Goal: Feedback & Contribution: Contribute content

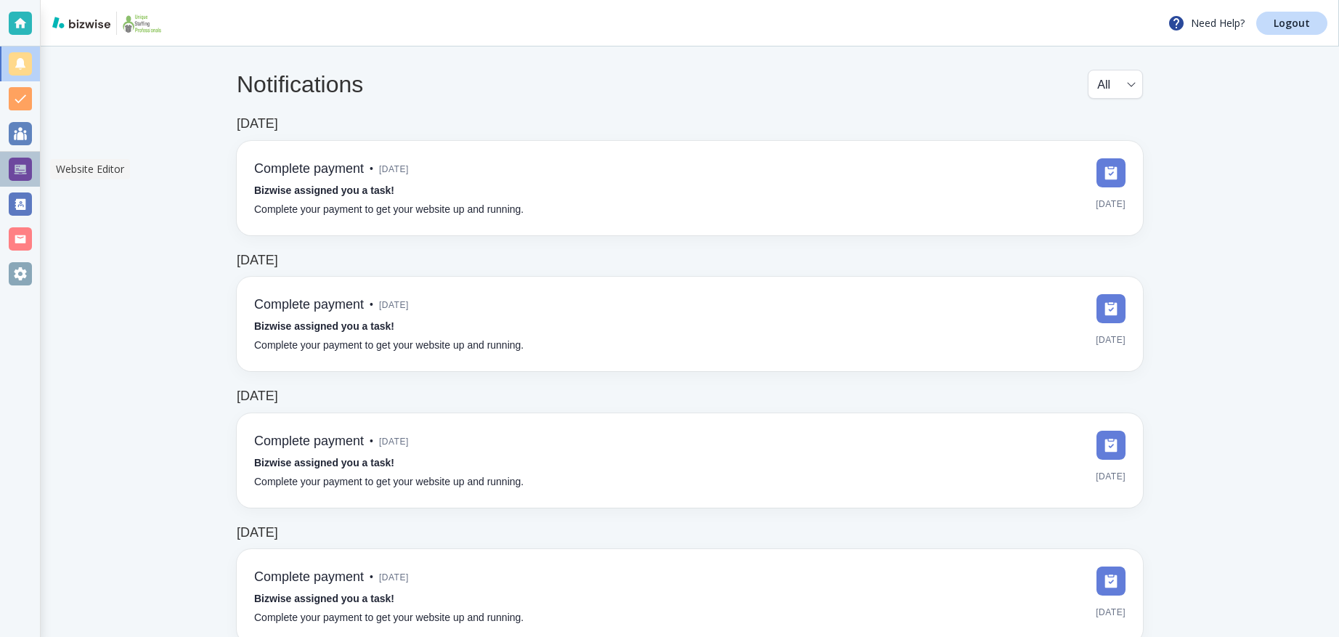
click at [30, 179] on div at bounding box center [20, 169] width 23 height 23
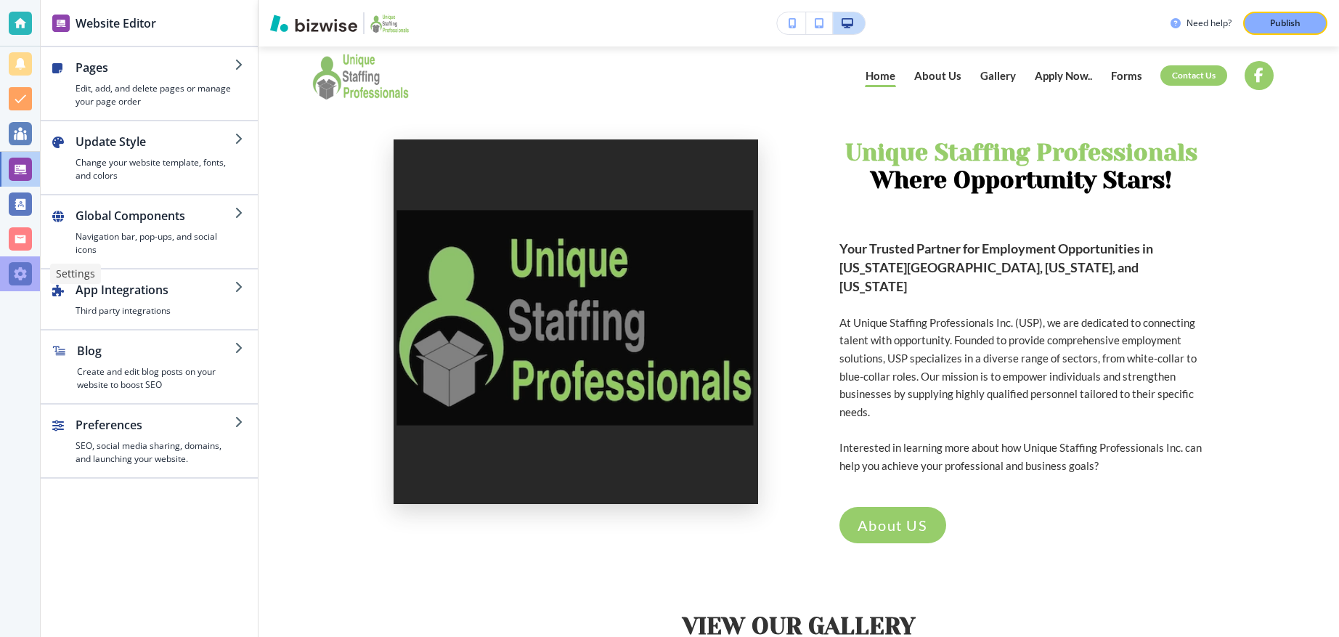
click at [32, 267] on div at bounding box center [20, 273] width 40 height 35
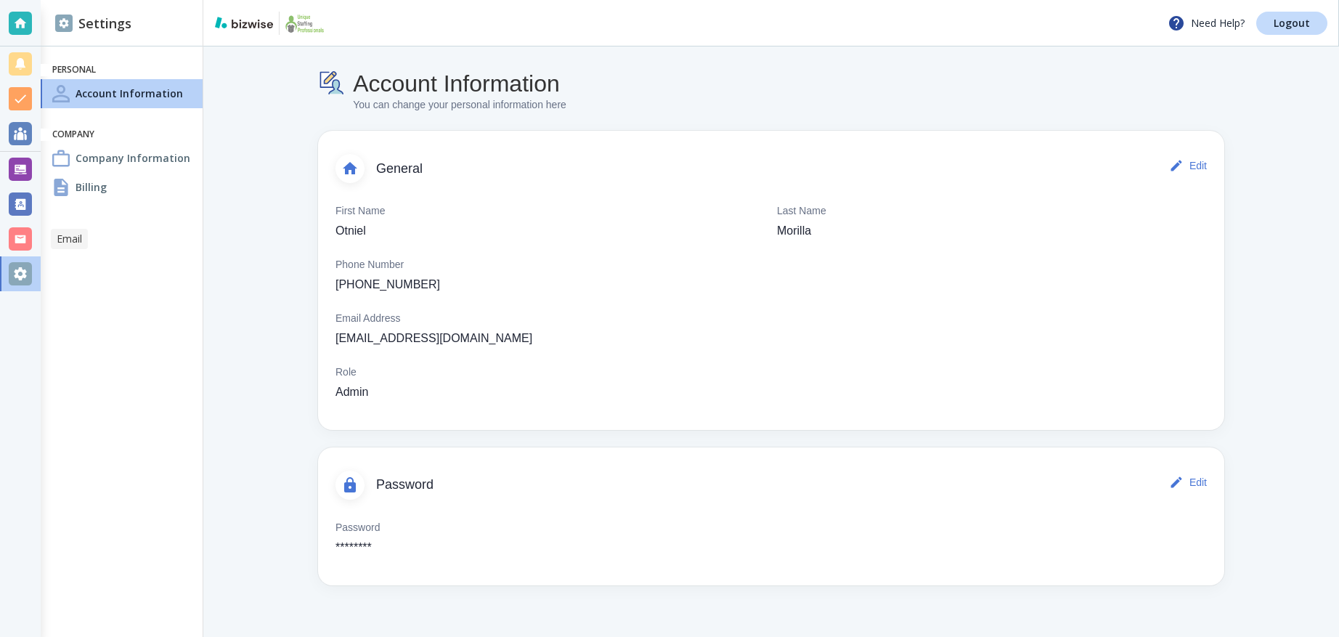
click at [22, 237] on div at bounding box center [20, 238] width 23 height 23
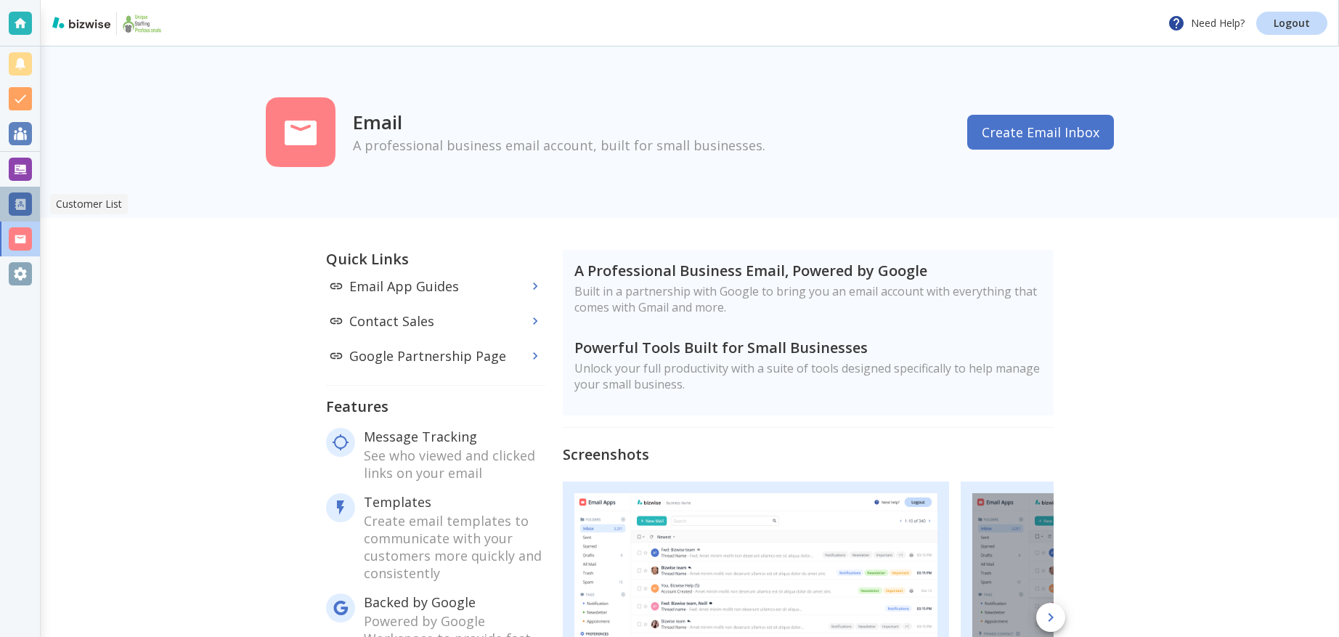
click at [24, 207] on div at bounding box center [20, 203] width 23 height 23
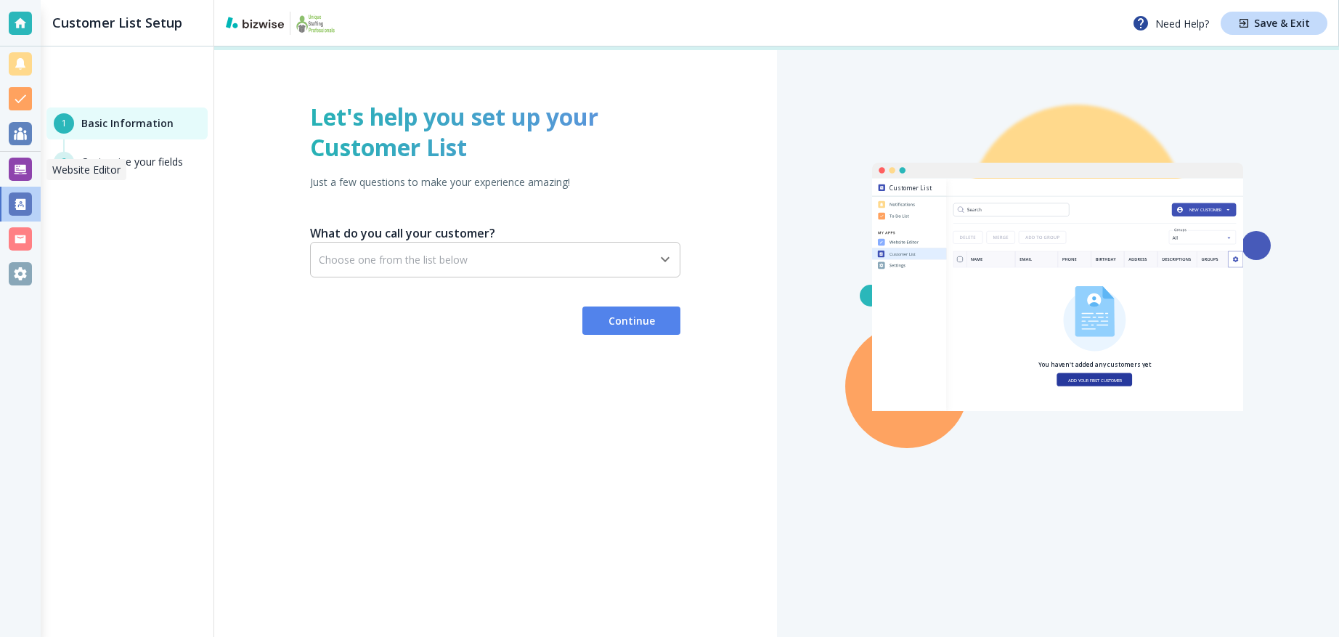
click at [25, 171] on div at bounding box center [20, 169] width 23 height 23
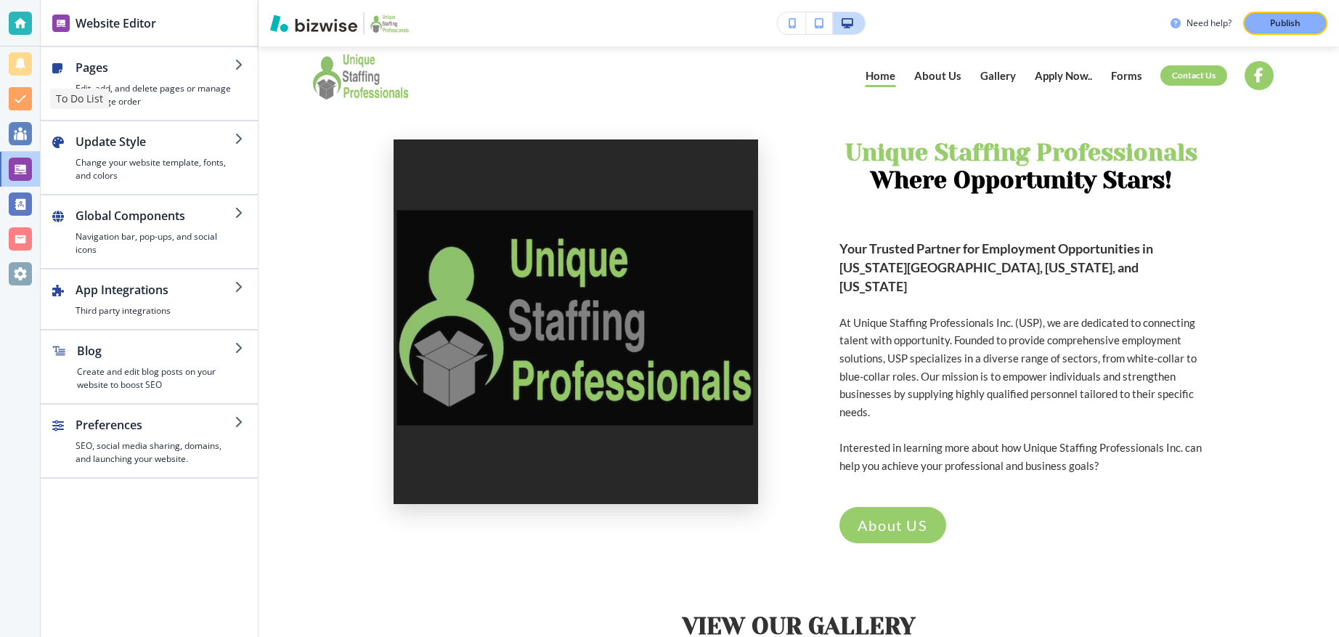
click at [27, 105] on div at bounding box center [20, 98] width 23 height 23
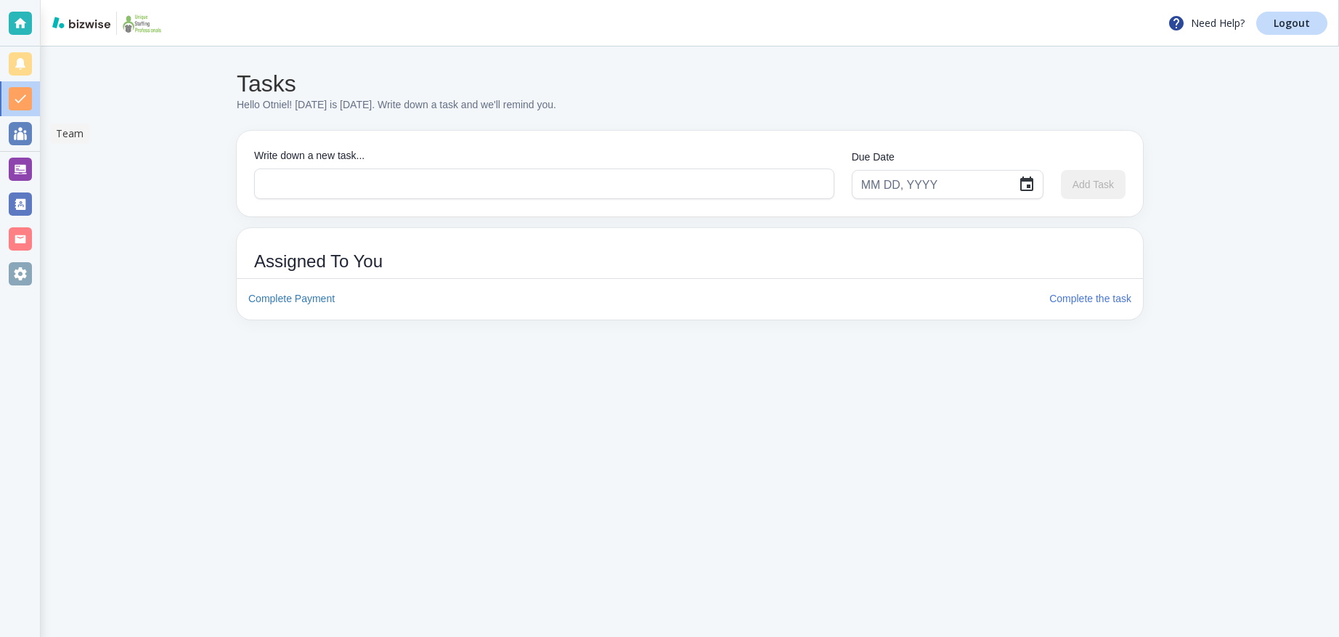
click at [22, 140] on div at bounding box center [20, 133] width 23 height 23
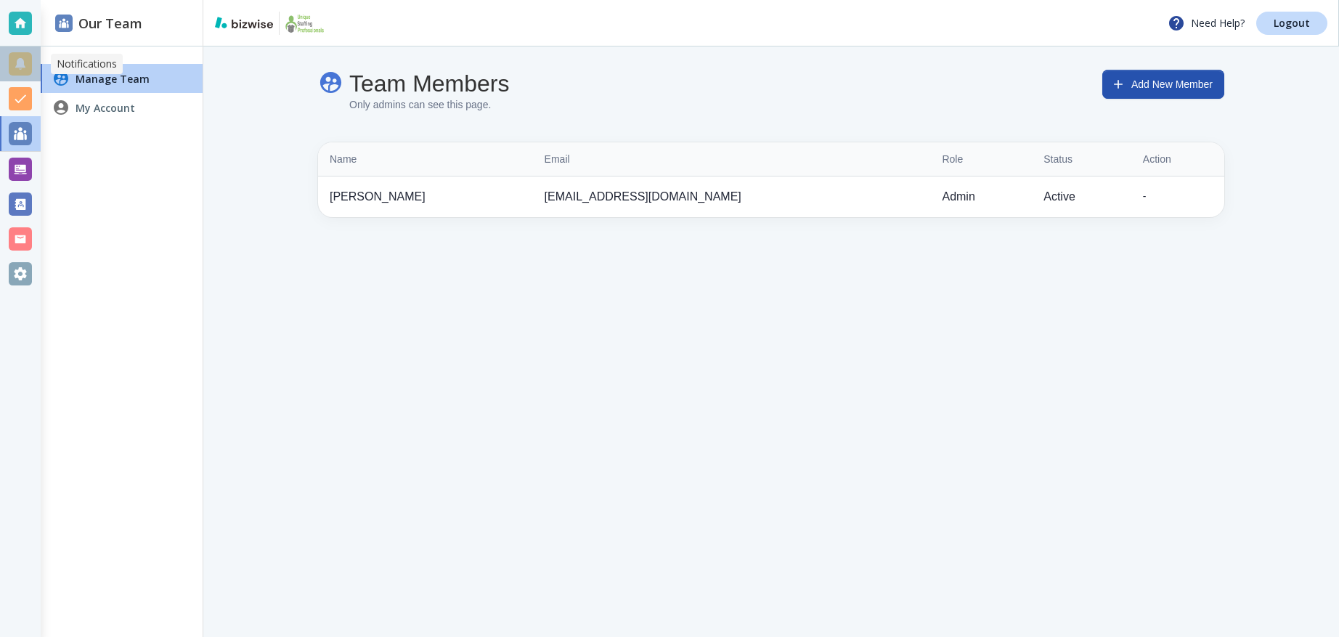
click at [21, 60] on div at bounding box center [20, 63] width 23 height 23
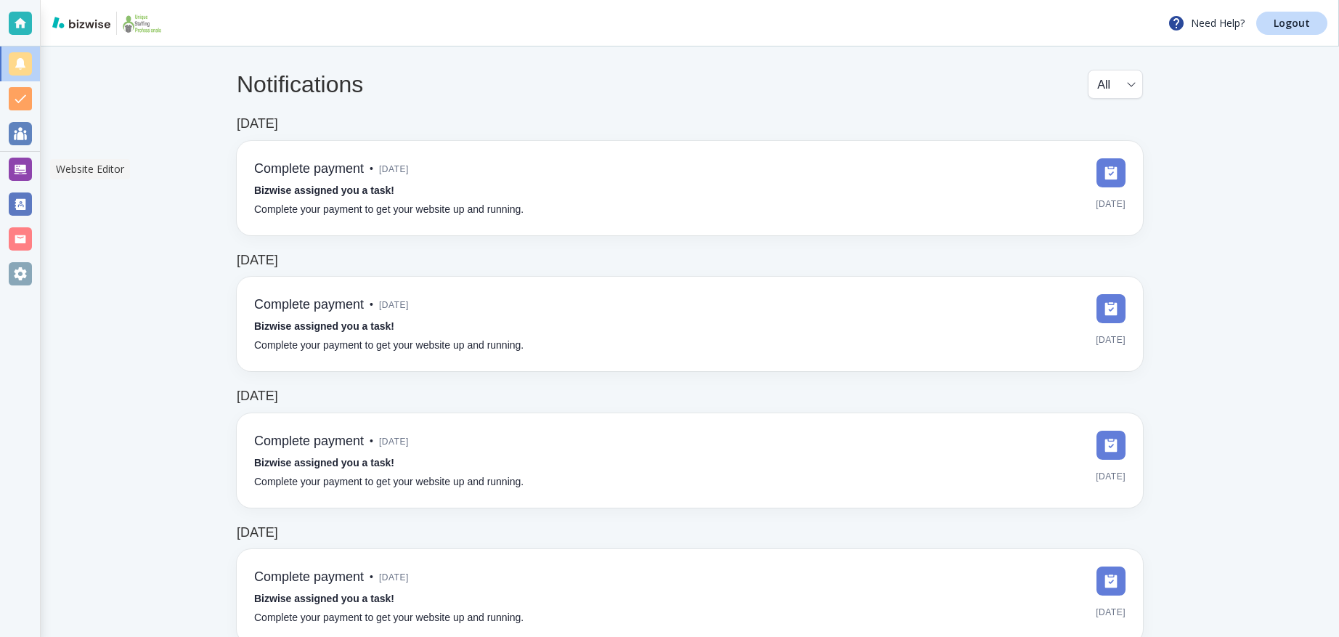
click at [17, 170] on div at bounding box center [20, 169] width 23 height 23
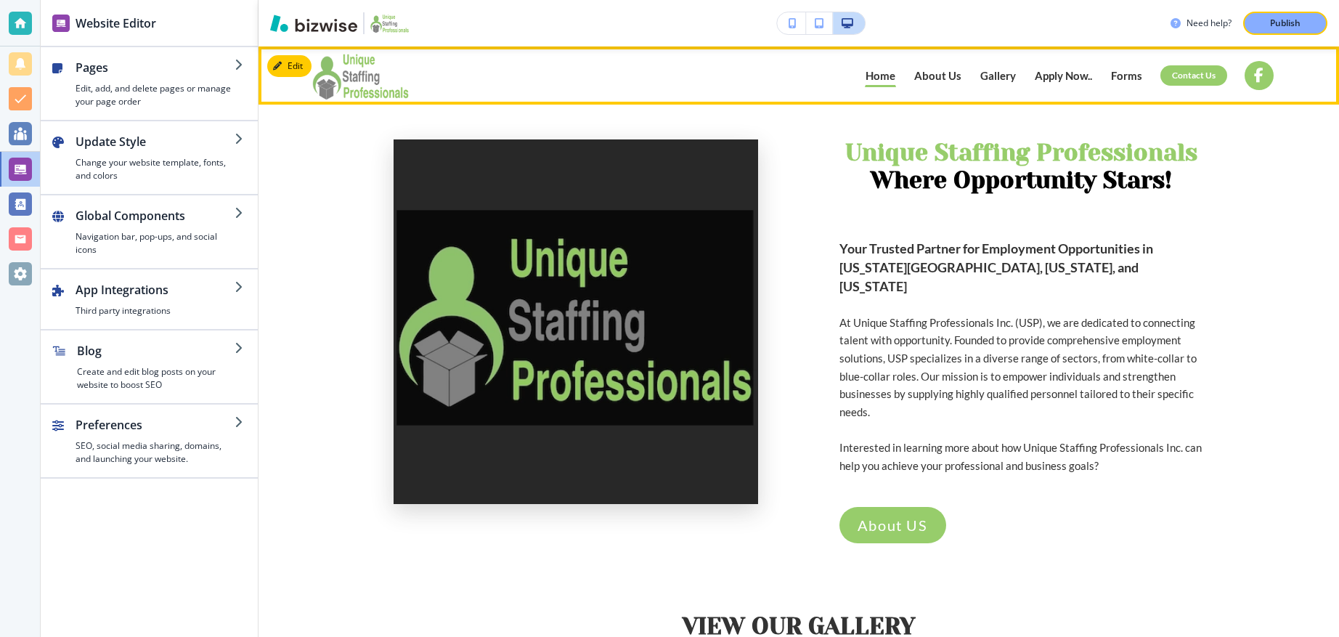
click at [992, 77] on p "Gallery" at bounding box center [998, 75] width 36 height 11
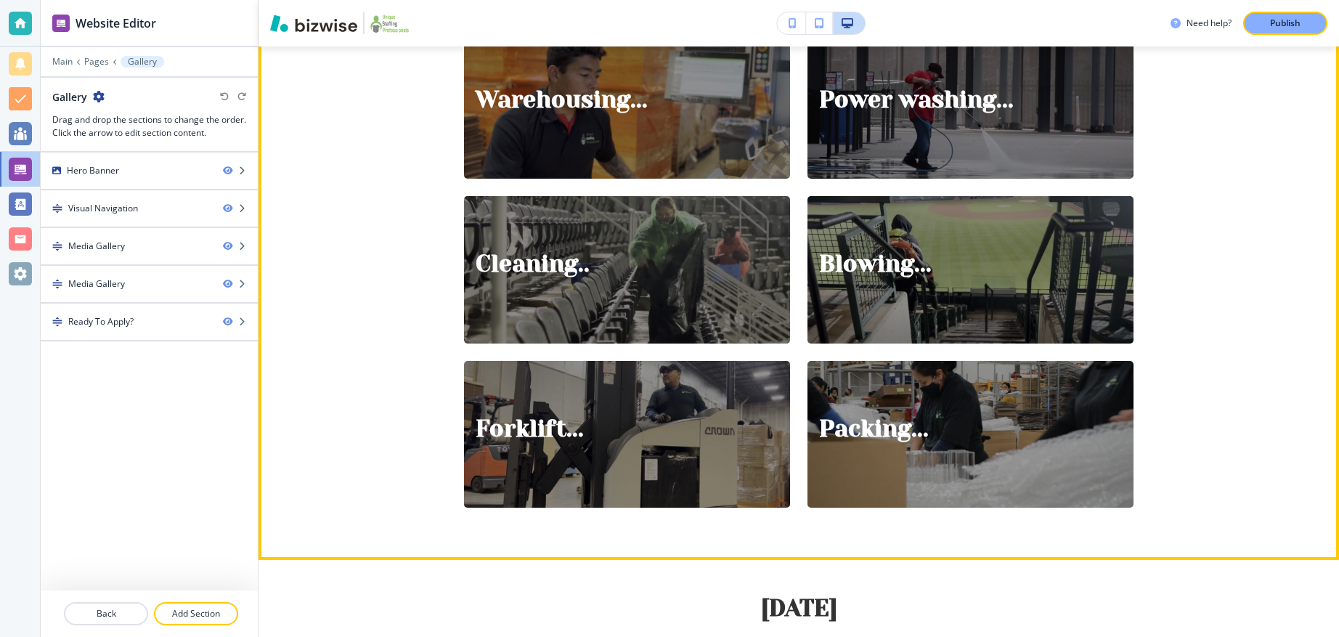
scroll to position [600, 0]
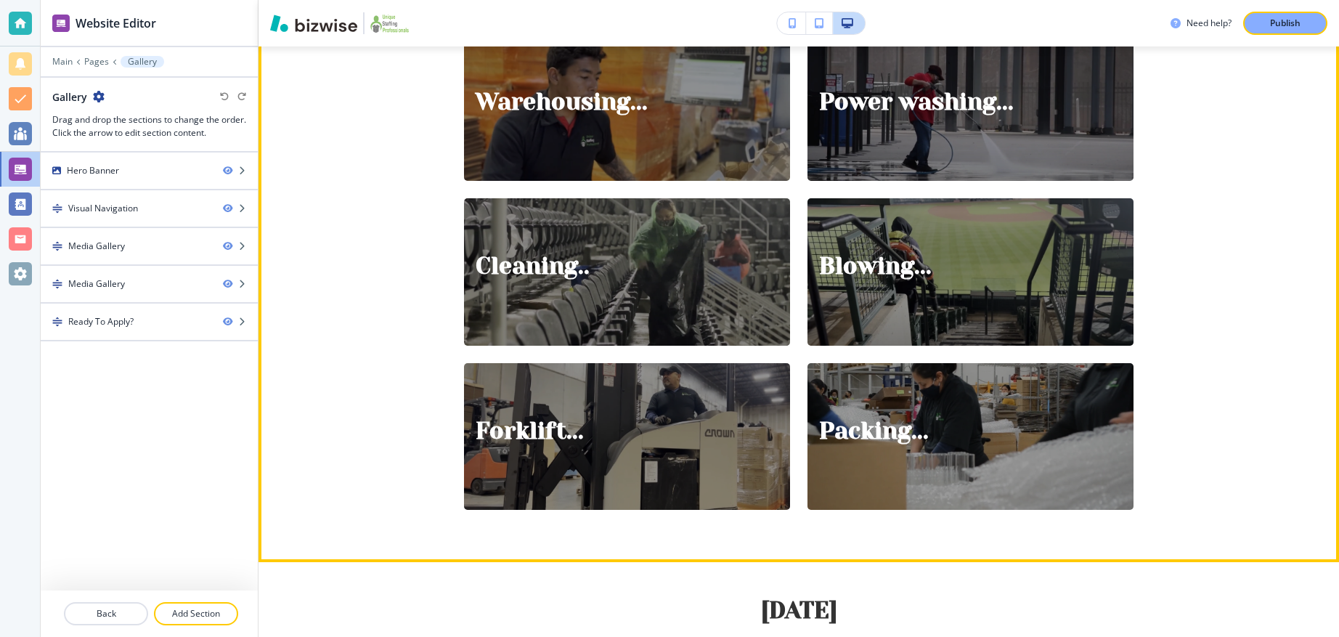
click at [687, 124] on div at bounding box center [627, 107] width 326 height 147
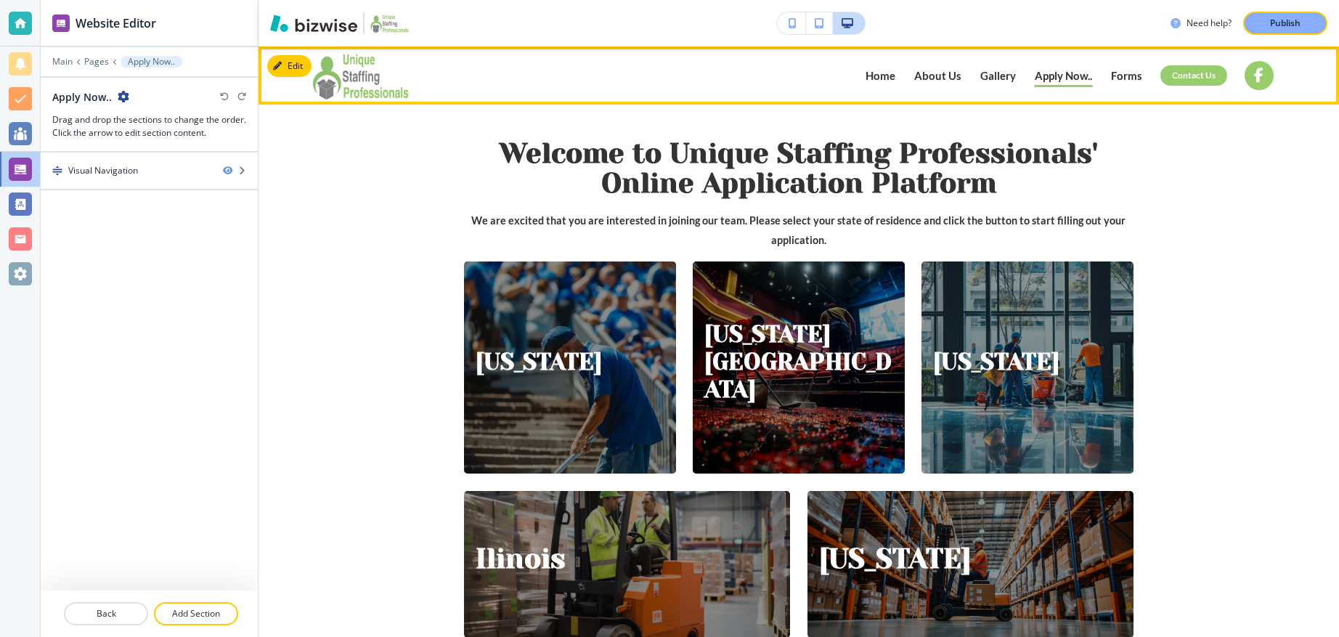
click at [992, 75] on p "Gallery" at bounding box center [998, 75] width 36 height 11
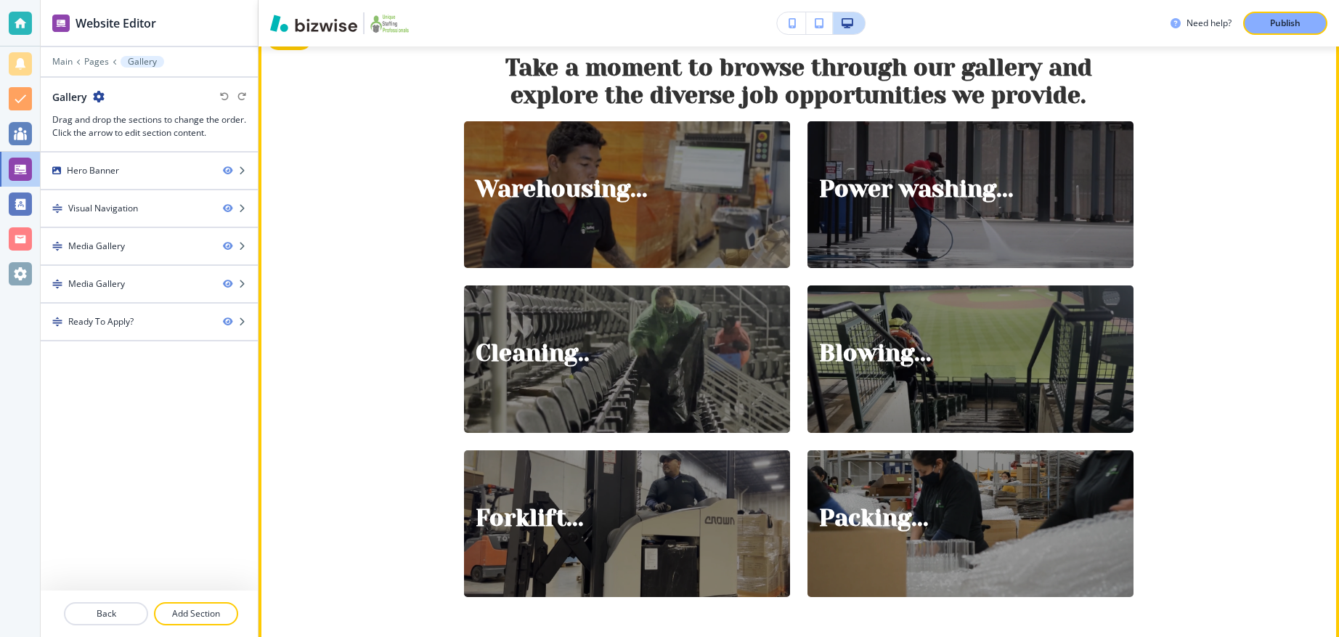
scroll to position [544, 0]
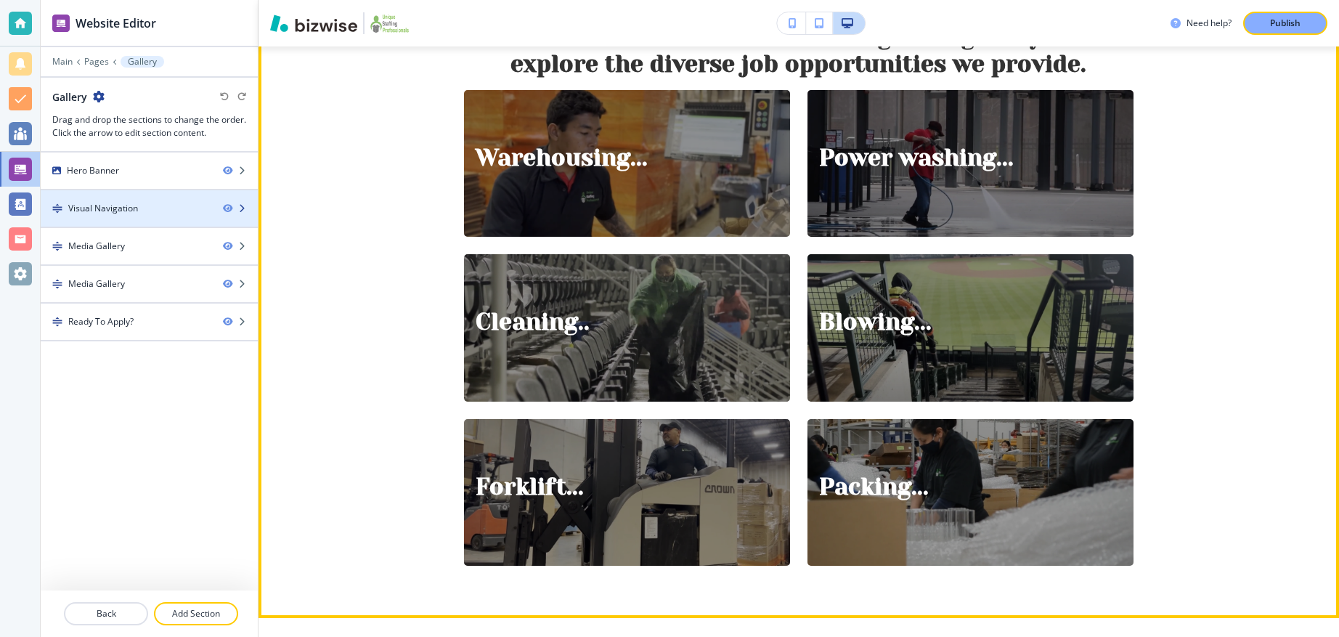
click at [156, 215] on div at bounding box center [149, 221] width 217 height 12
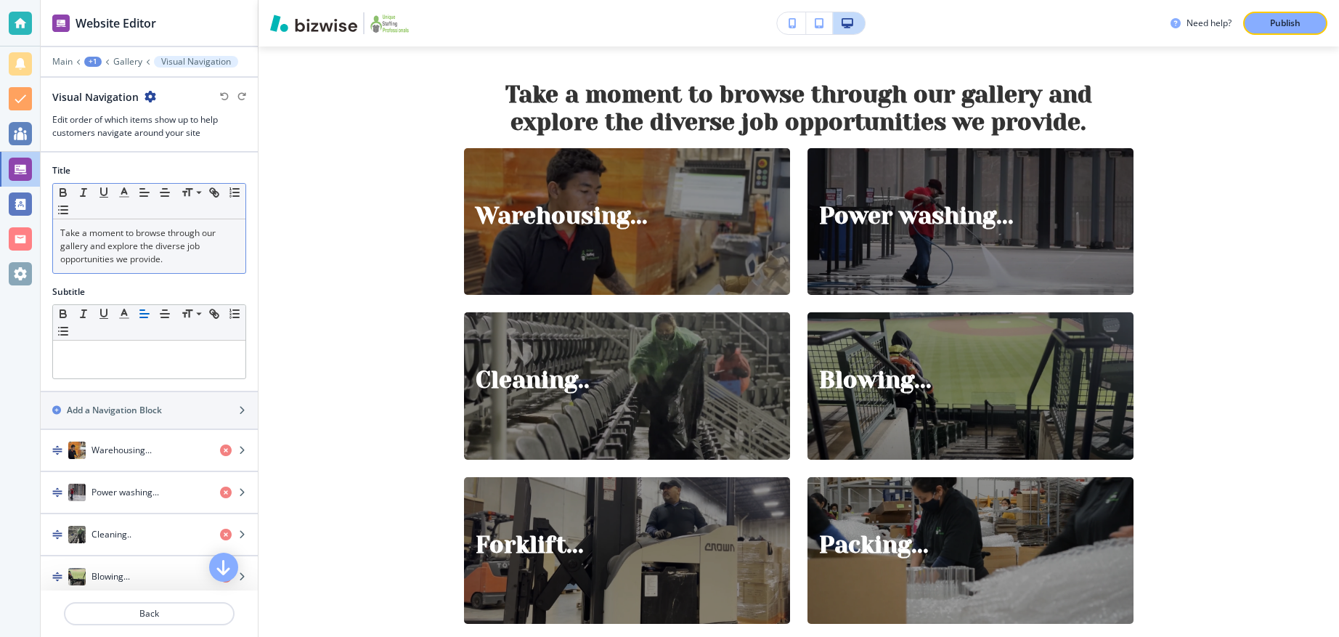
scroll to position [92, 0]
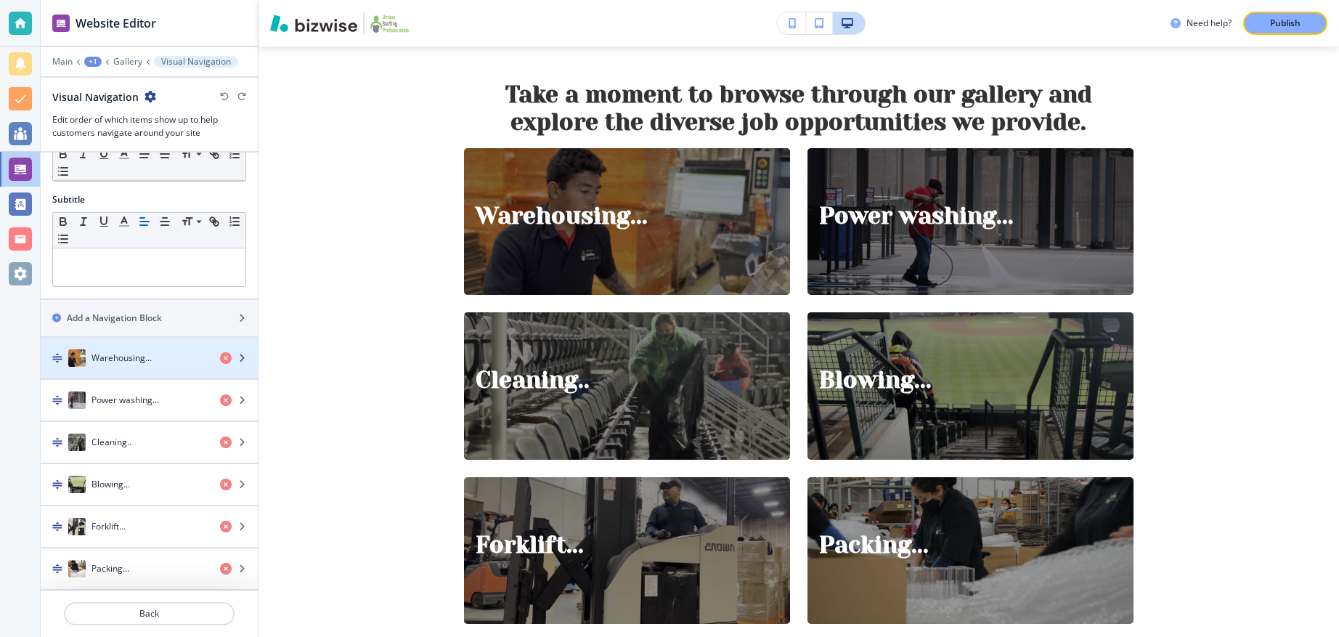
click at [130, 361] on h4 "Warehousing..." at bounding box center [121, 357] width 60 height 13
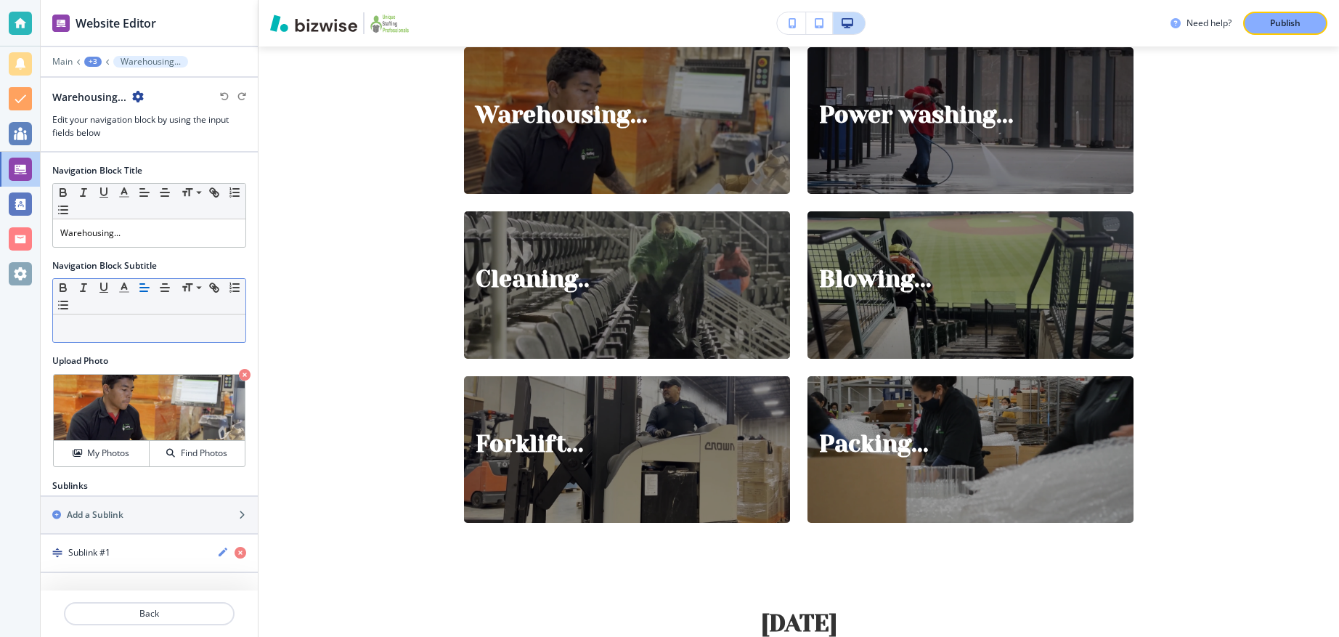
scroll to position [588, 0]
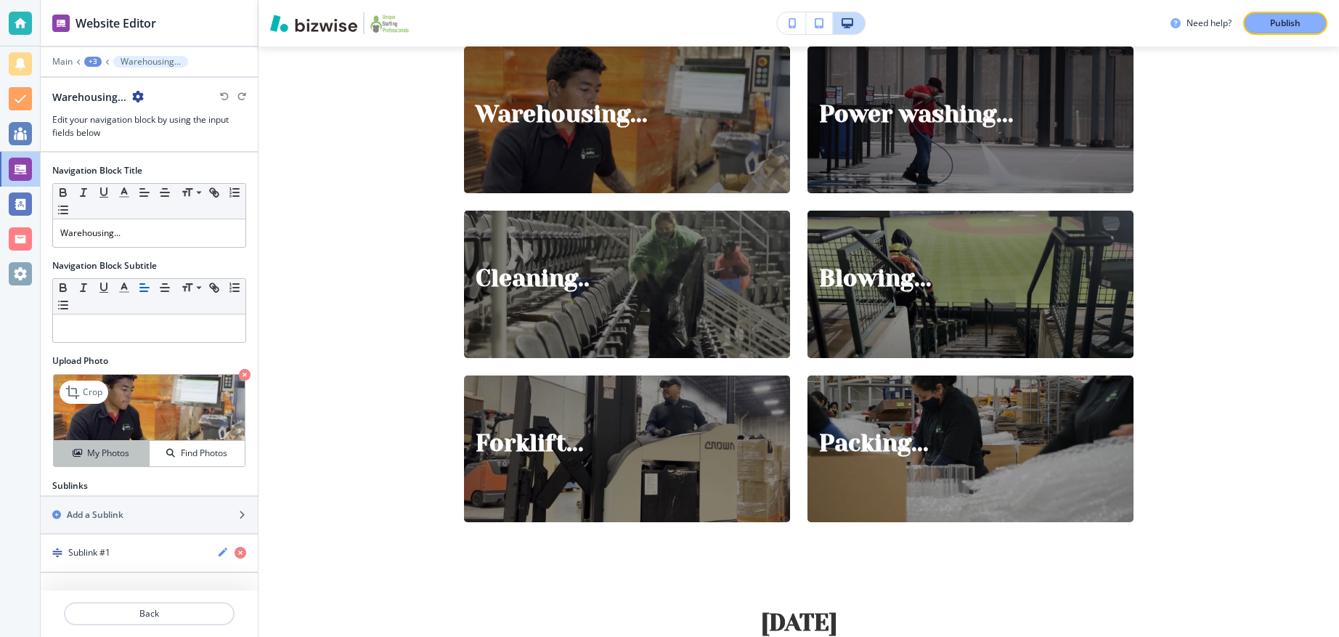
click at [101, 449] on h4 "My Photos" at bounding box center [108, 452] width 42 height 13
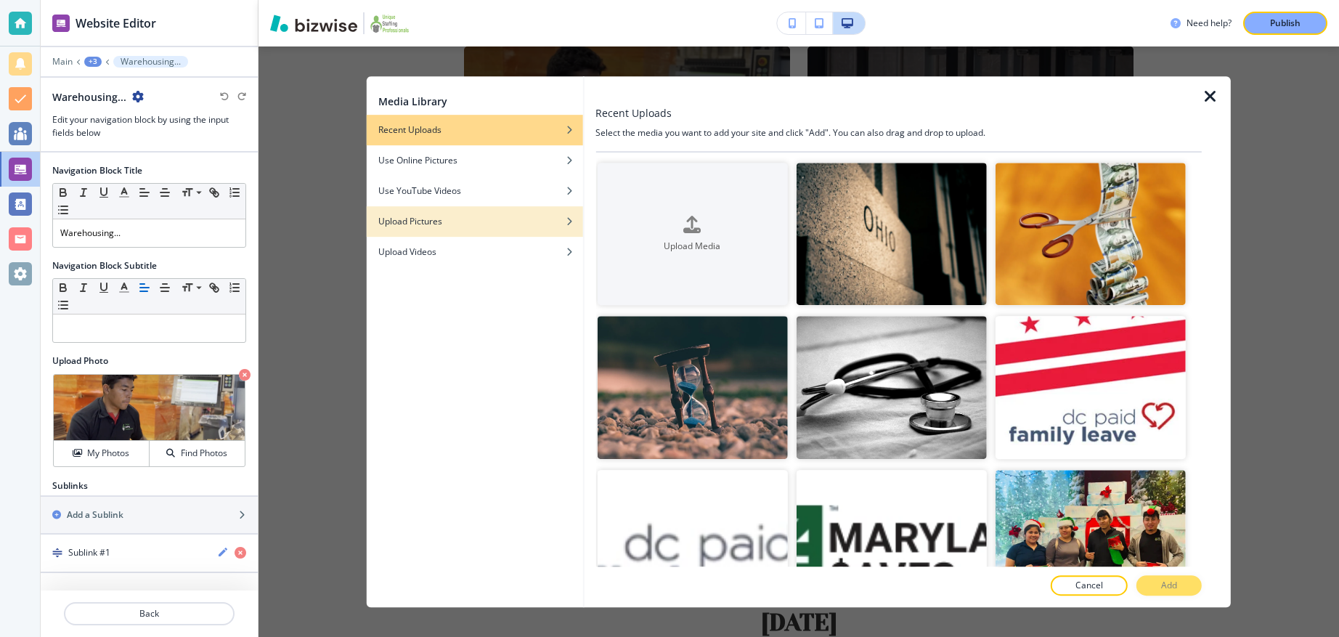
click at [532, 223] on div "Upload Pictures" at bounding box center [475, 221] width 216 height 13
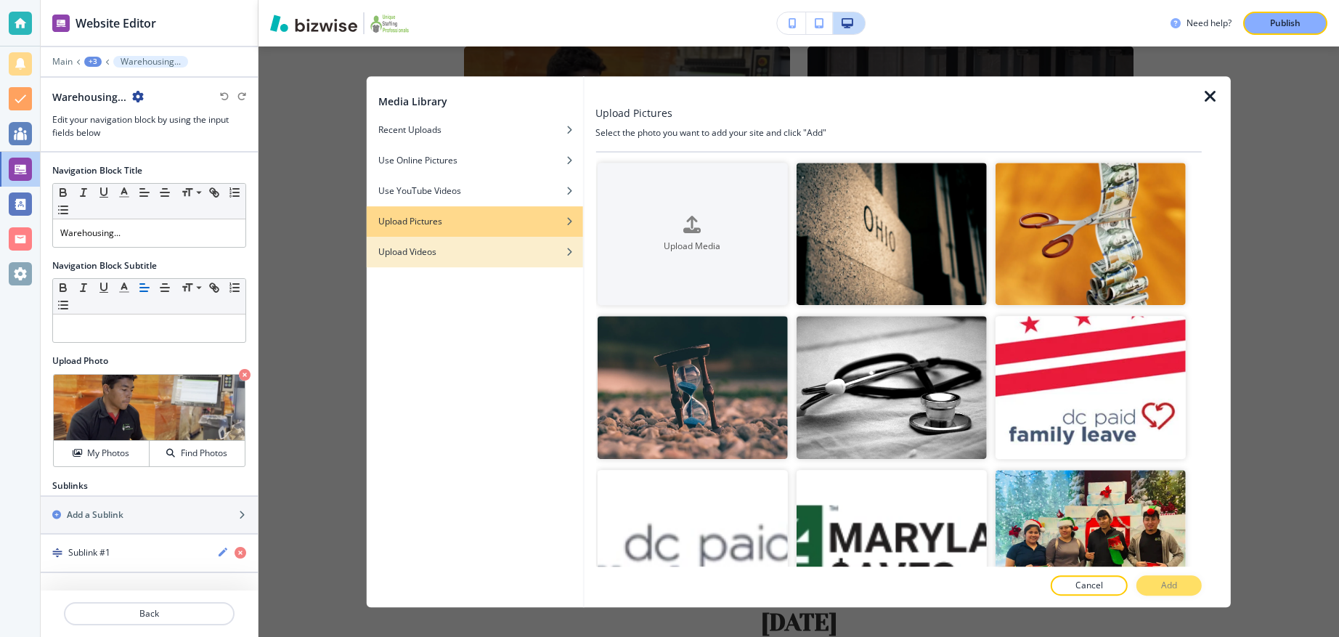
click at [534, 257] on div "Upload Videos" at bounding box center [475, 251] width 216 height 13
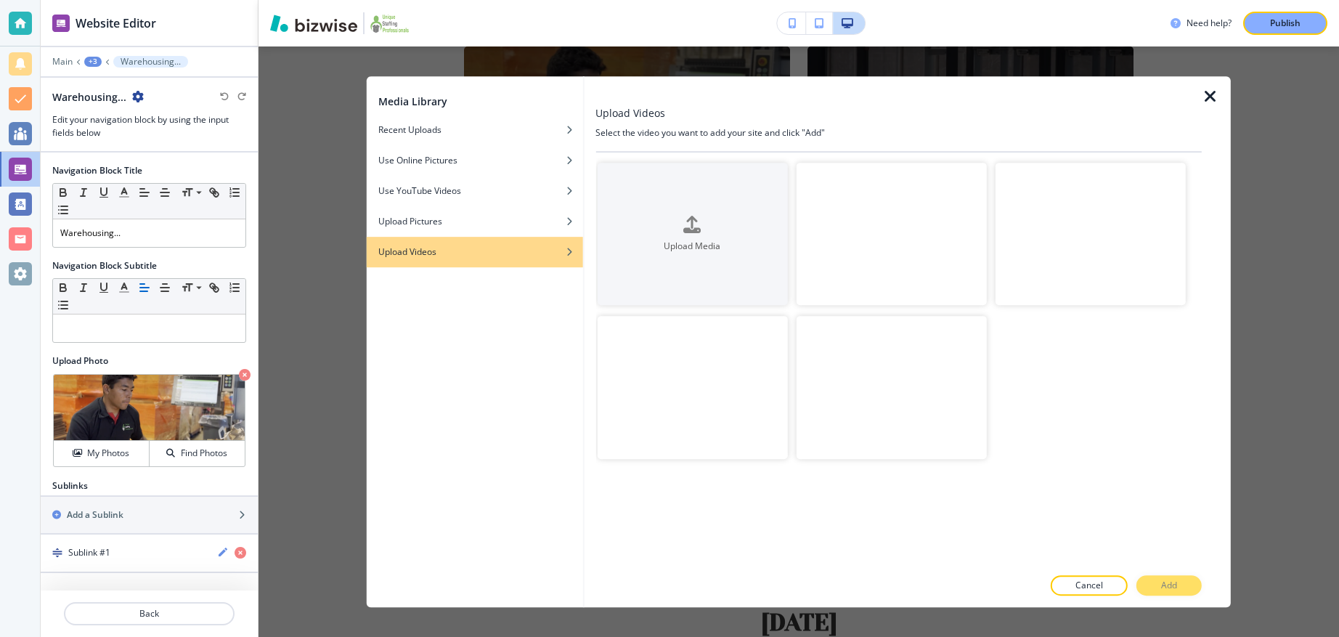
click at [583, 178] on div at bounding box center [582, 341] width 1 height 531
click at [549, 223] on div "Upload Pictures" at bounding box center [475, 221] width 216 height 13
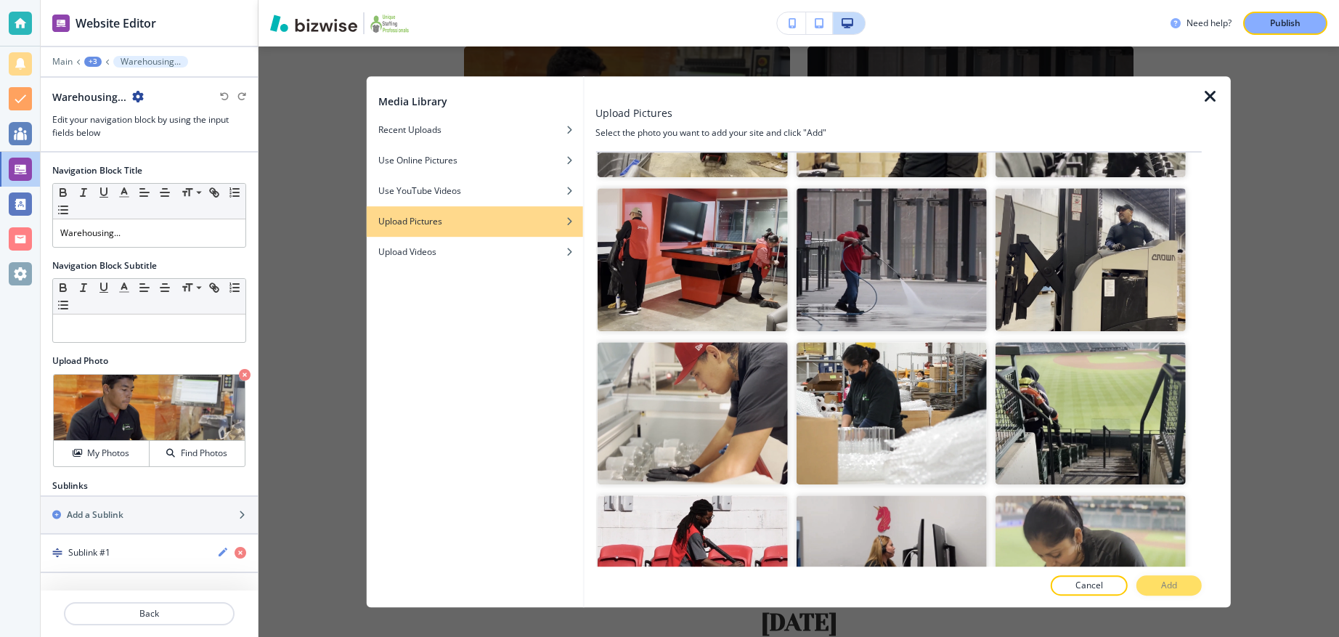
scroll to position [899, 0]
